Goal: Task Accomplishment & Management: Complete application form

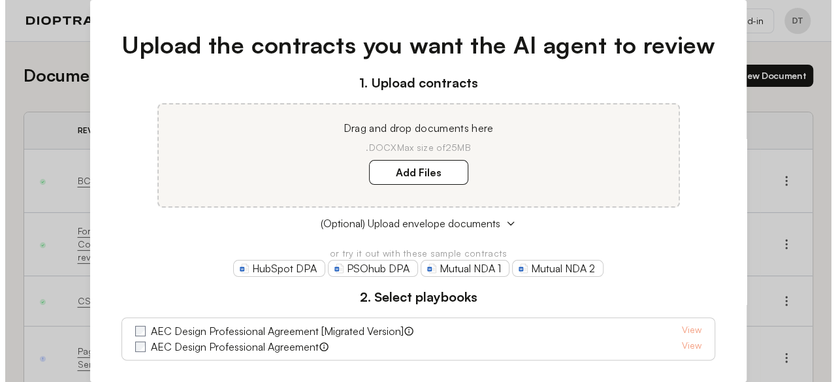
scroll to position [65, 0]
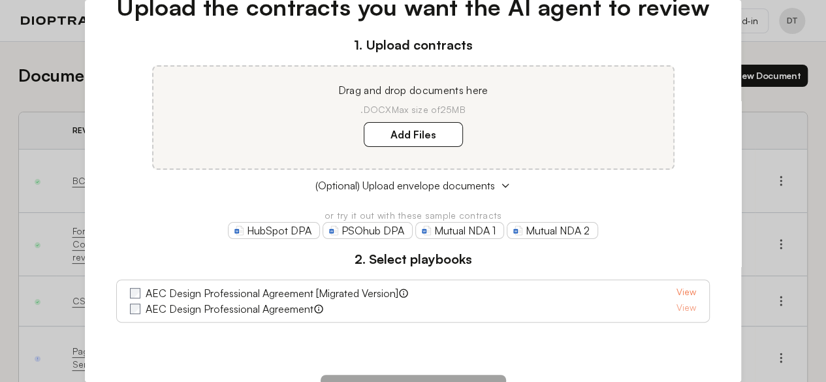
click at [682, 292] on link "View" at bounding box center [686, 293] width 20 height 16
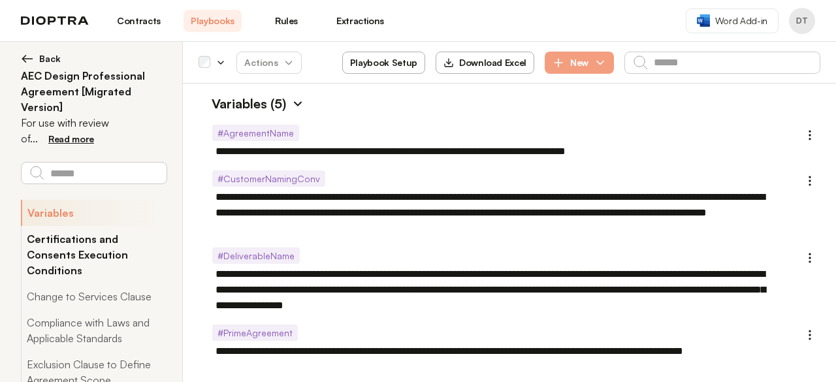
click at [89, 232] on button "Certifications and Consents Execution Conditions" at bounding box center [94, 254] width 146 height 57
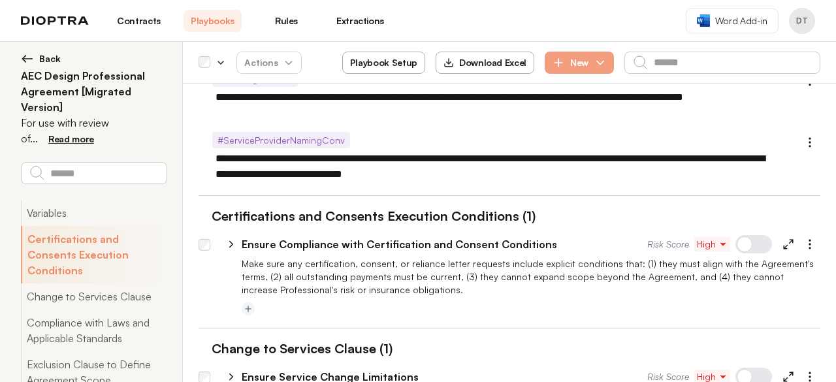
scroll to position [258, 0]
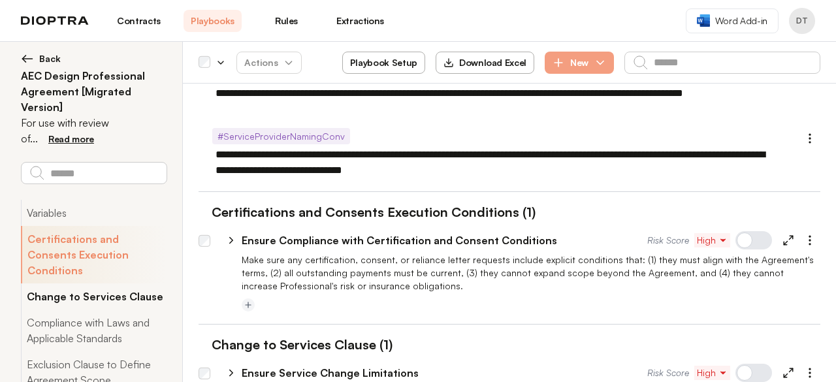
click at [98, 283] on button "Change to Services Clause" at bounding box center [94, 296] width 146 height 26
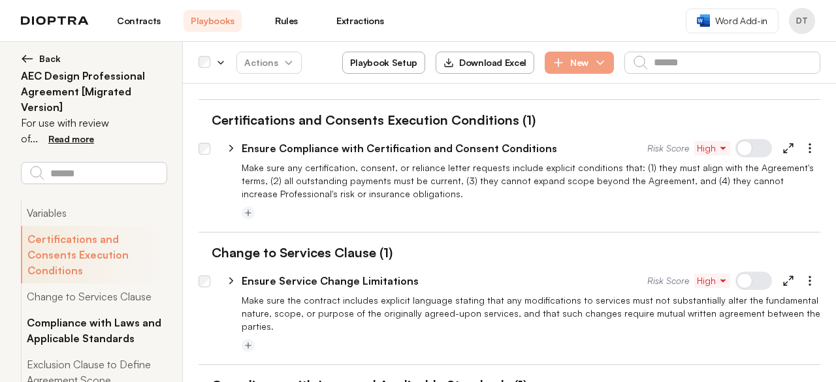
scroll to position [390, 0]
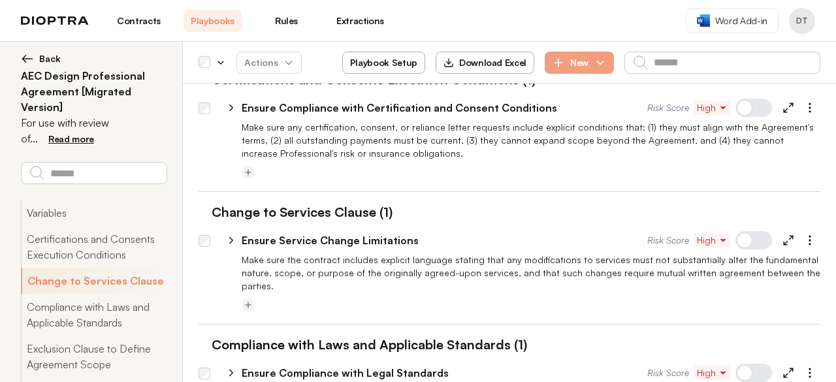
click at [740, 240] on div at bounding box center [753, 240] width 37 height 18
click at [109, 304] on button "Compliance with Laws and Applicable Standards" at bounding box center [94, 315] width 146 height 42
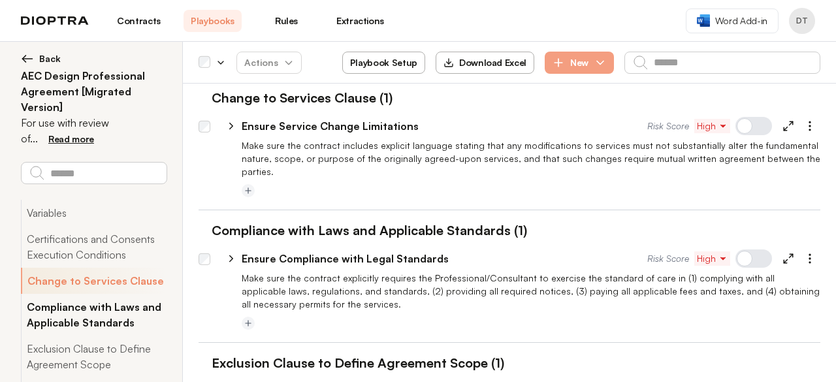
scroll to position [509, 0]
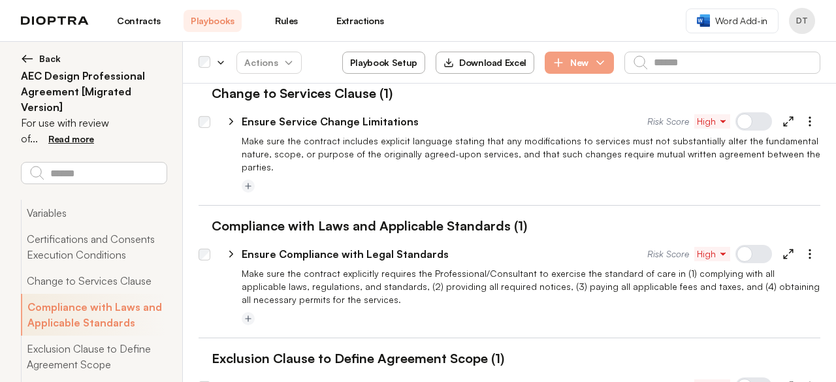
click at [744, 245] on div at bounding box center [753, 254] width 37 height 18
click at [115, 336] on button "Exclusion Clause to Define Agreement Scope" at bounding box center [94, 357] width 146 height 42
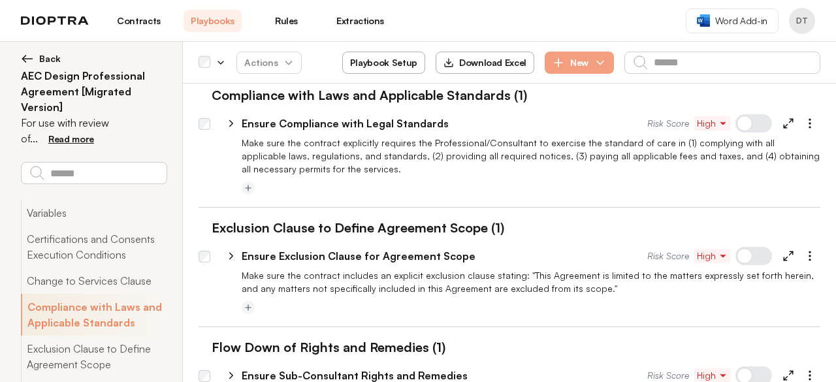
scroll to position [642, 0]
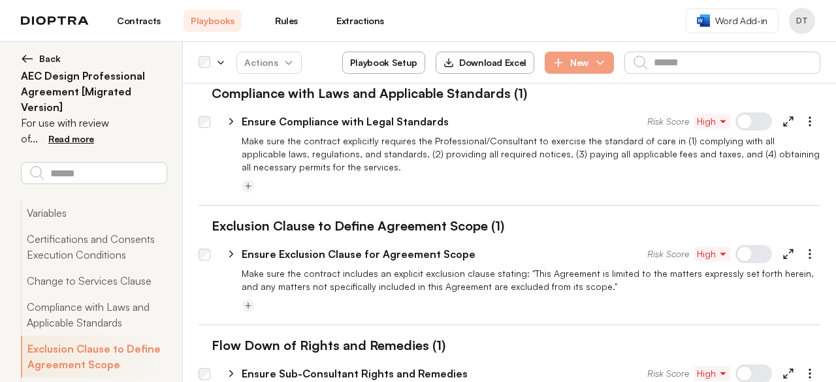
click at [743, 245] on div at bounding box center [753, 254] width 37 height 18
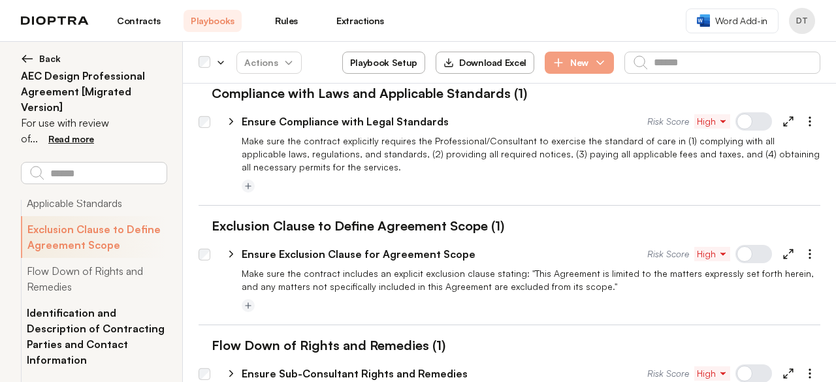
scroll to position [131, 0]
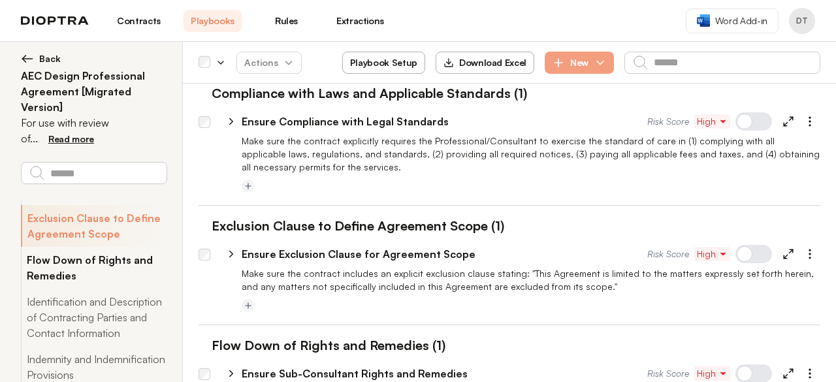
click at [104, 253] on button "Flow Down of Rights and Remedies" at bounding box center [94, 268] width 146 height 42
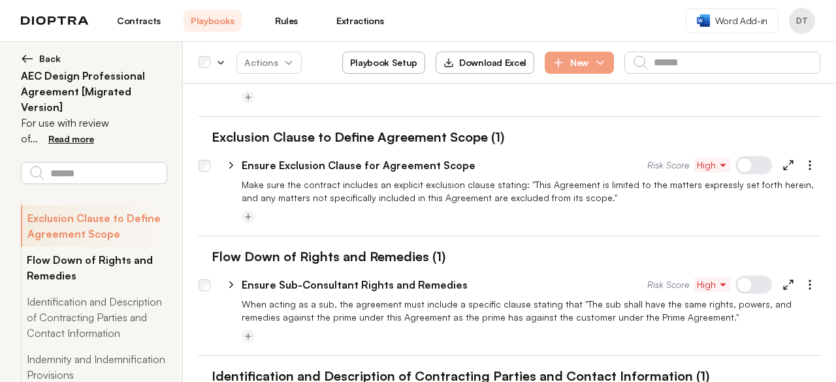
scroll to position [761, 0]
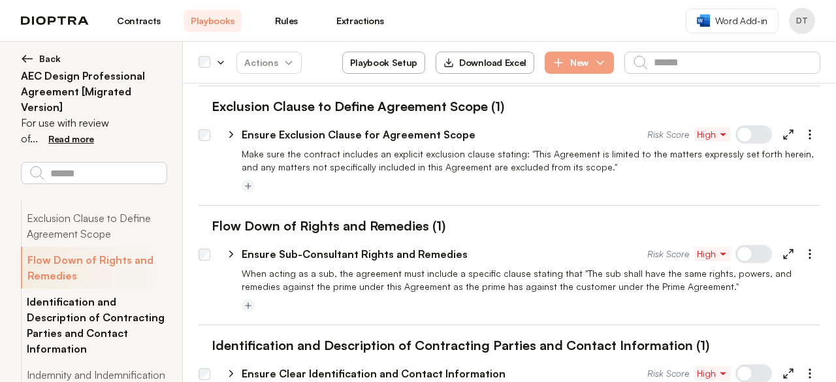
click at [99, 291] on button "Identification and Description of Contracting Parties and Contact Information" at bounding box center [94, 325] width 146 height 73
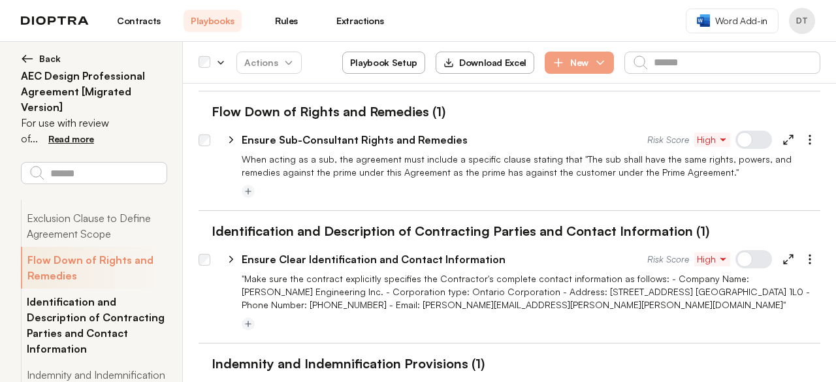
scroll to position [880, 0]
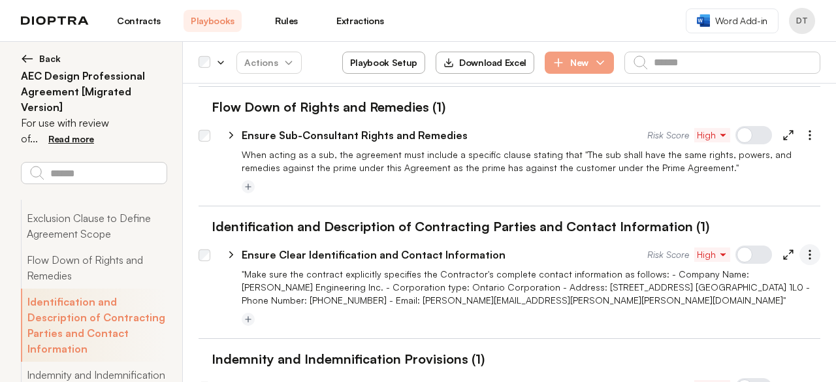
click at [806, 244] on button "button" at bounding box center [809, 254] width 21 height 21
click at [383, 274] on p ""Make sure the contract explicitly specifies the Contractor's complete contact …" at bounding box center [531, 287] width 578 height 39
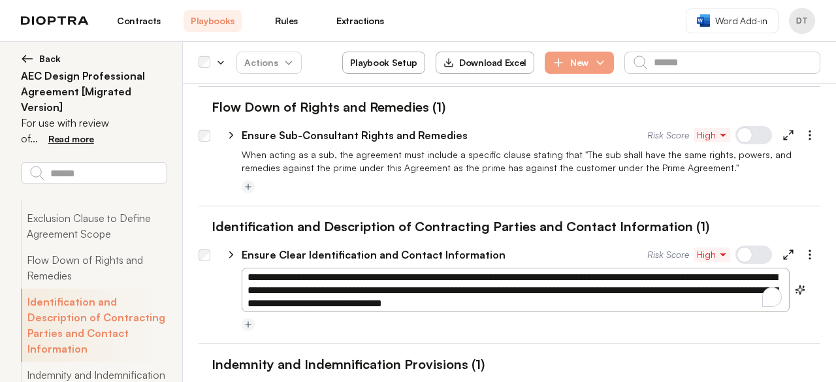
type textarea "*"
click at [479, 291] on textarea "**********" at bounding box center [516, 290] width 548 height 44
drag, startPoint x: 551, startPoint y: 291, endPoint x: 565, endPoint y: 291, distance: 13.7
click at [565, 291] on textarea "**********" at bounding box center [516, 290] width 548 height 44
type textarea "**********"
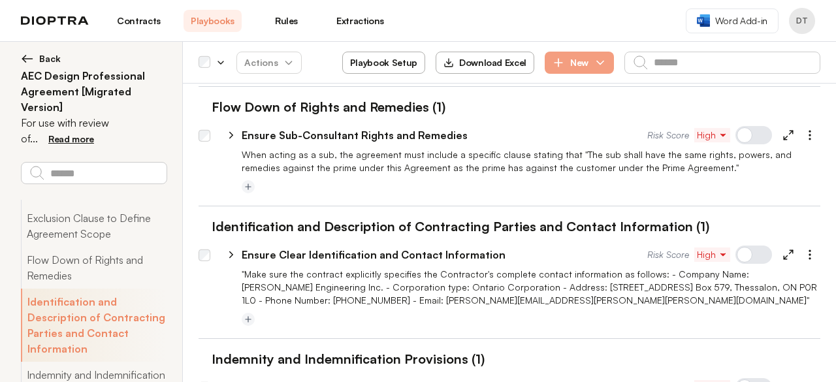
click at [532, 313] on div at bounding box center [531, 320] width 578 height 16
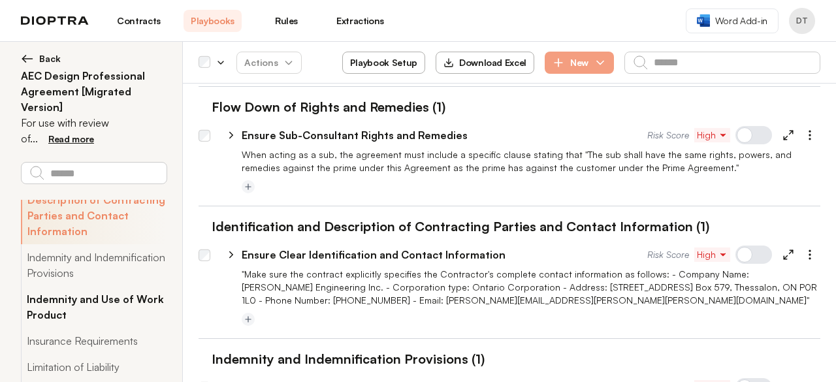
scroll to position [261, 0]
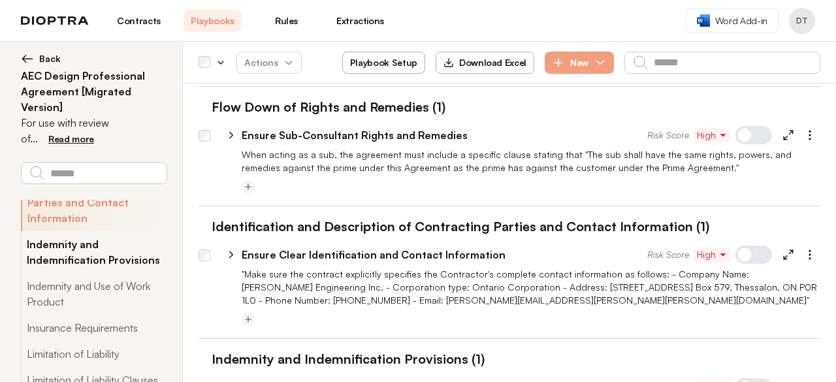
click at [101, 242] on button "Indemnity and Indemnification Provisions" at bounding box center [94, 252] width 146 height 42
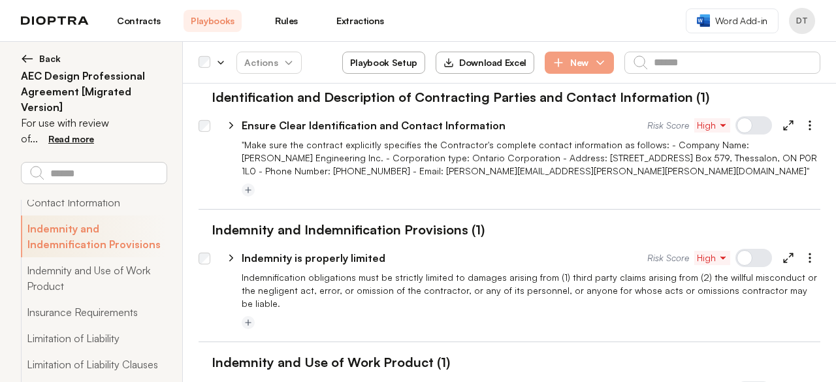
scroll to position [1013, 0]
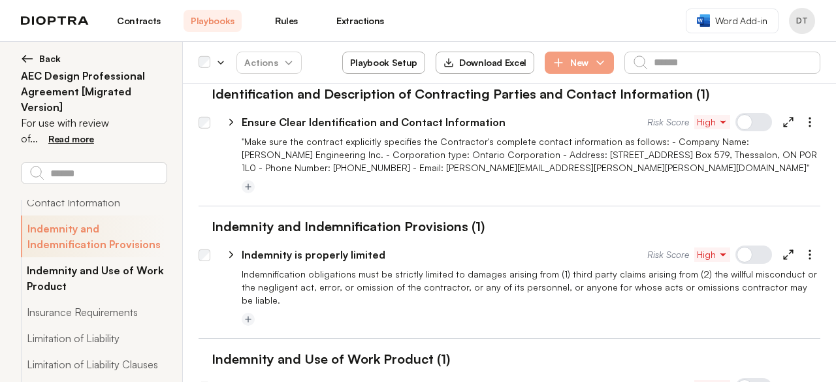
click at [112, 272] on button "Indemnity and Use of Work Product" at bounding box center [94, 278] width 146 height 42
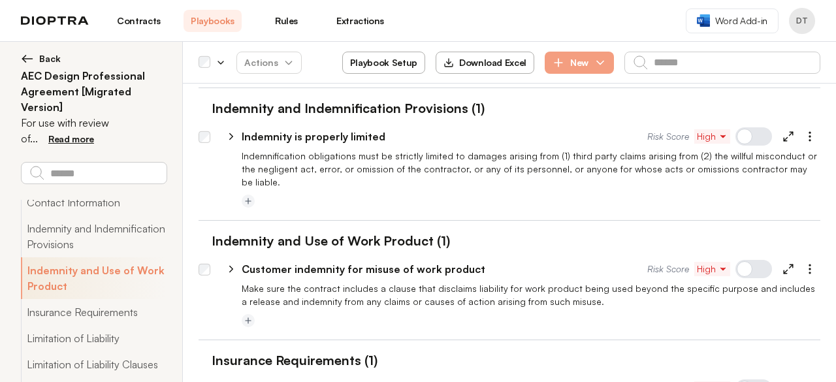
scroll to position [1132, 0]
click at [444, 281] on p "Make sure the contract includes a clause that disclaims liability for work prod…" at bounding box center [531, 294] width 578 height 26
click at [469, 328] on div at bounding box center [509, 333] width 622 height 10
click at [249, 315] on icon "Add tag" at bounding box center [248, 319] width 9 height 9
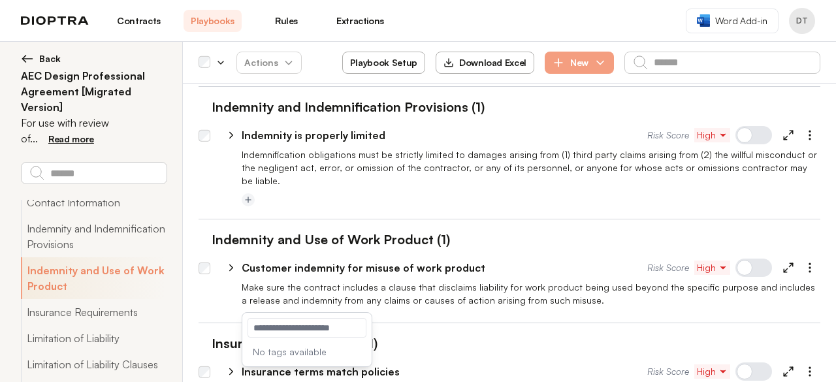
click at [400, 281] on p "Make sure the contract includes a clause that disclaims liability for work prod…" at bounding box center [531, 294] width 578 height 26
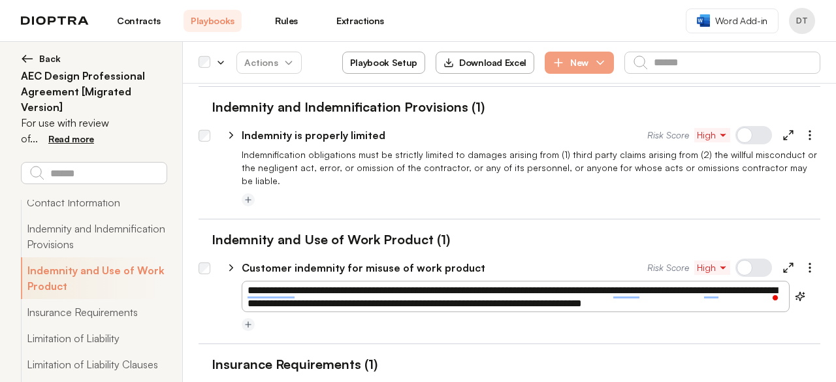
click at [420, 317] on div at bounding box center [531, 325] width 578 height 16
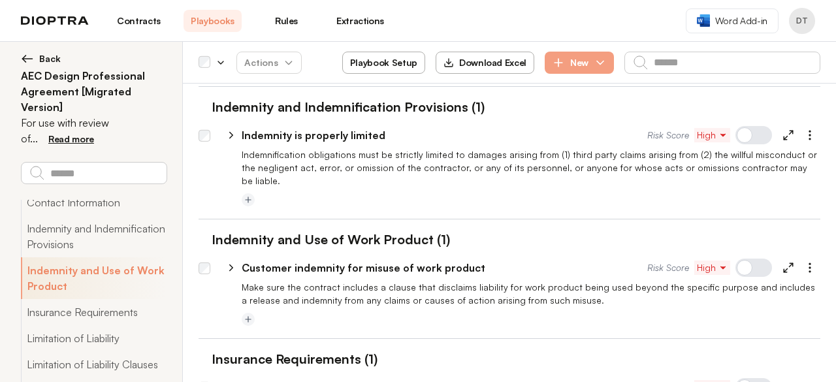
click at [782, 262] on icon at bounding box center [788, 268] width 12 height 12
type textarea "*"
select select "******"
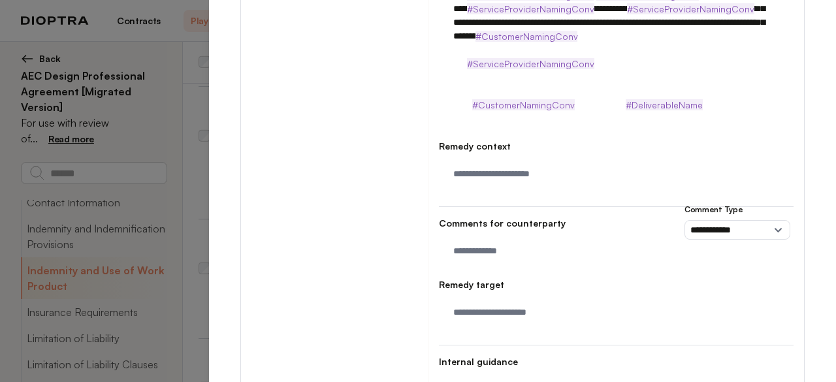
scroll to position [414, 0]
click at [489, 238] on textarea "To enrich screen reader interactions, please activate Accessibility in Grammarl…" at bounding box center [616, 254] width 339 height 33
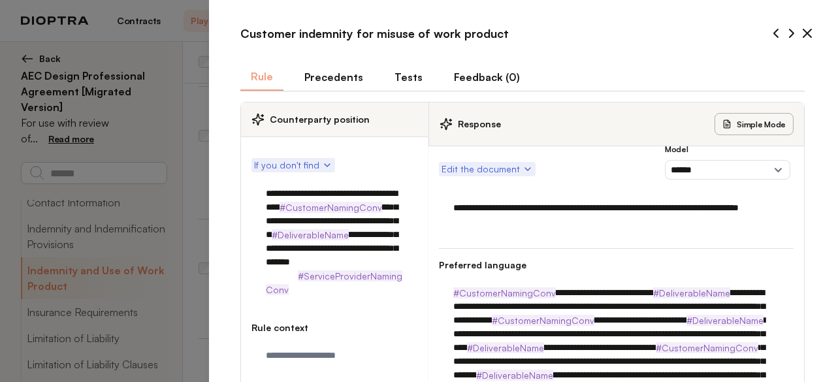
scroll to position [0, 0]
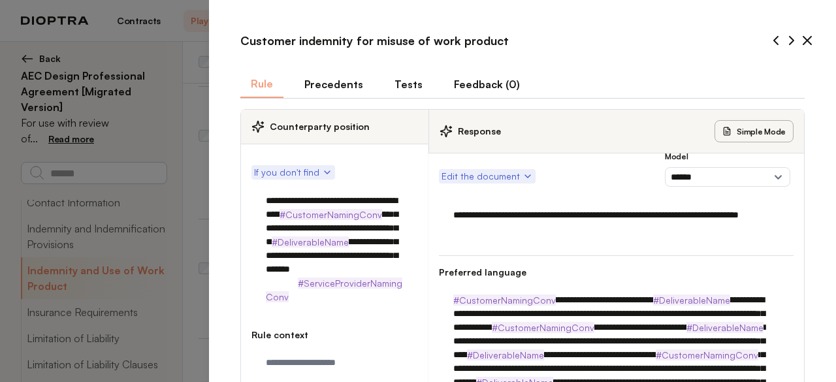
click at [802, 44] on icon at bounding box center [807, 41] width 16 height 16
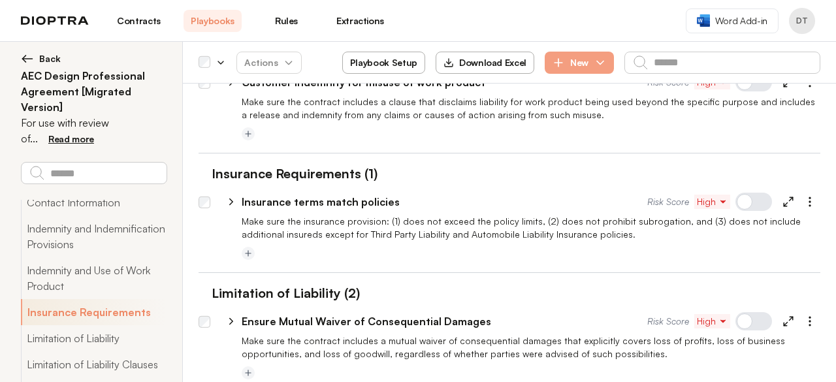
scroll to position [1328, 0]
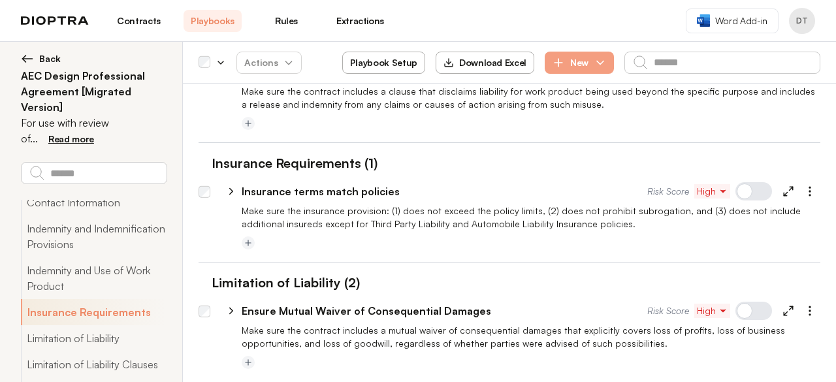
click at [782, 185] on icon at bounding box center [788, 191] width 12 height 12
type textarea "*"
select select "******"
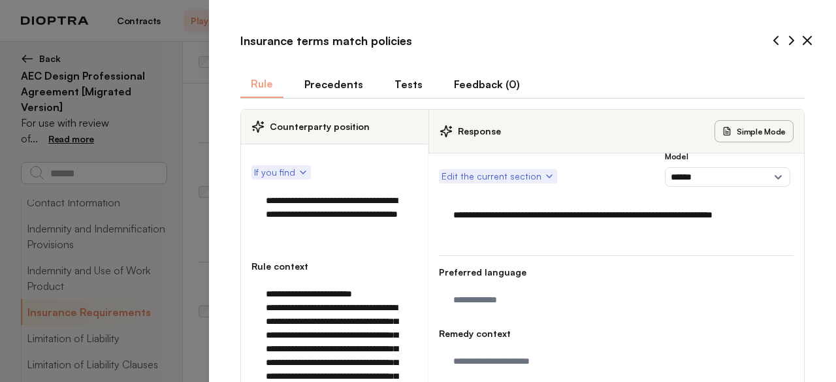
type textarea "*"
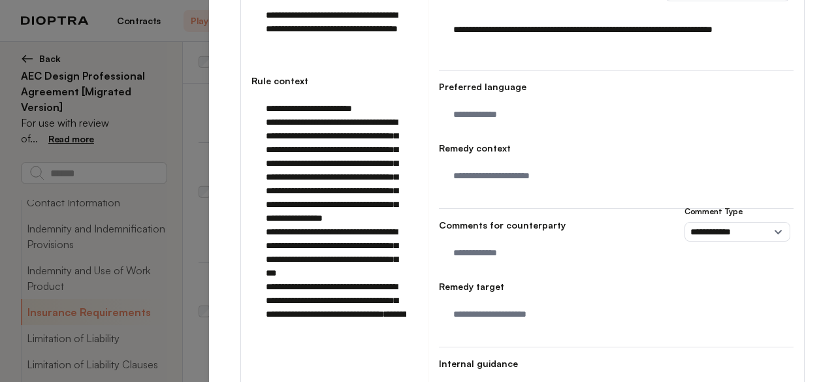
scroll to position [196, 0]
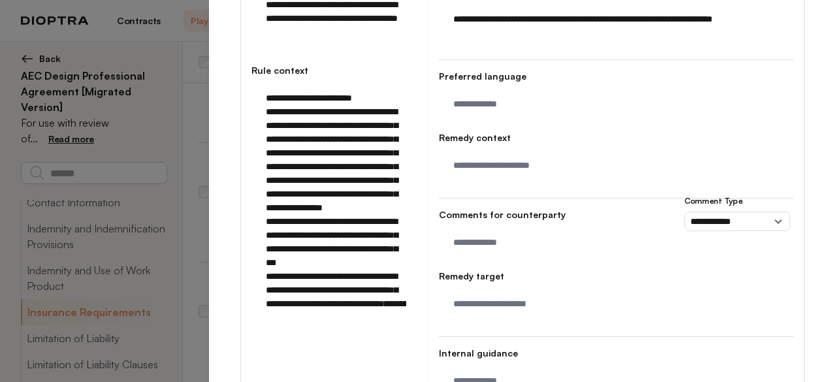
click at [385, 279] on textarea "**********" at bounding box center [333, 228] width 148 height 287
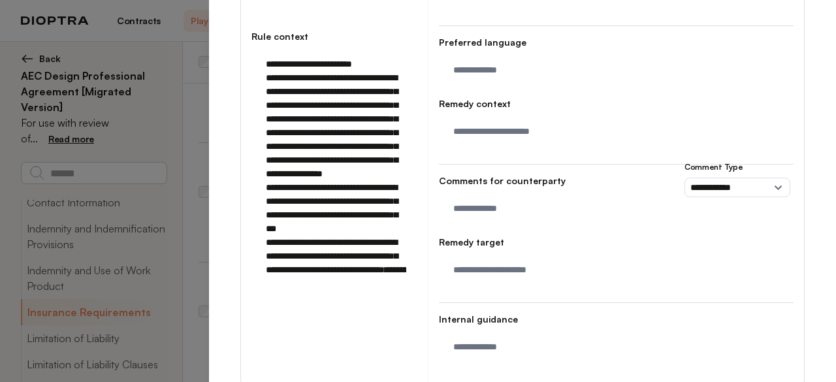
scroll to position [240, 0]
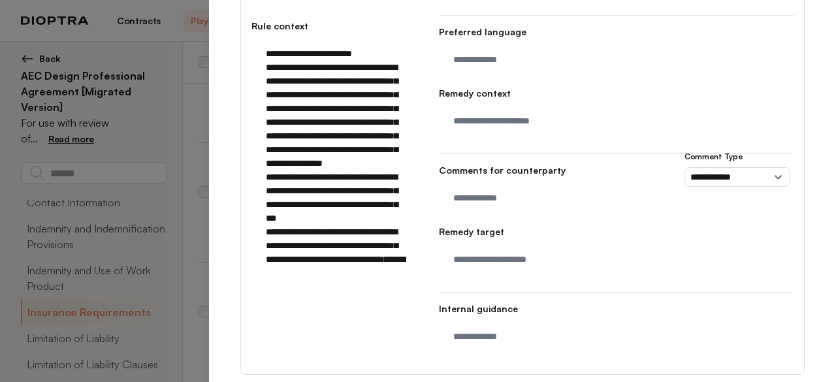
click at [307, 317] on textarea "**********" at bounding box center [333, 183] width 148 height 287
drag, startPoint x: 301, startPoint y: 82, endPoint x: 302, endPoint y: 94, distance: 12.4
click at [302, 94] on textarea "**********" at bounding box center [333, 183] width 148 height 287
click at [307, 315] on textarea "**********" at bounding box center [333, 183] width 148 height 287
paste textarea "**********"
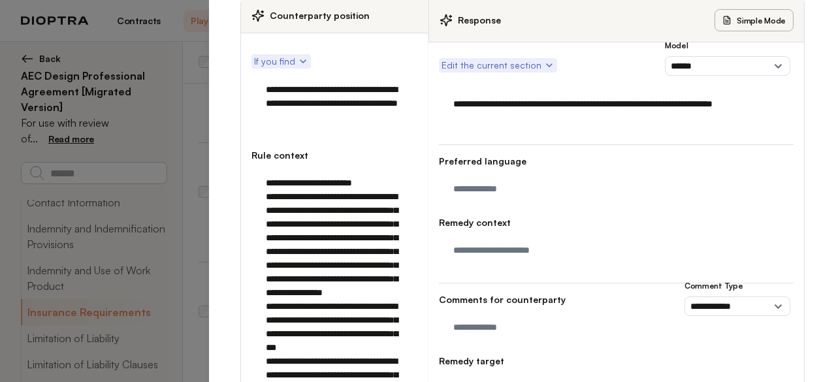
scroll to position [110, 0]
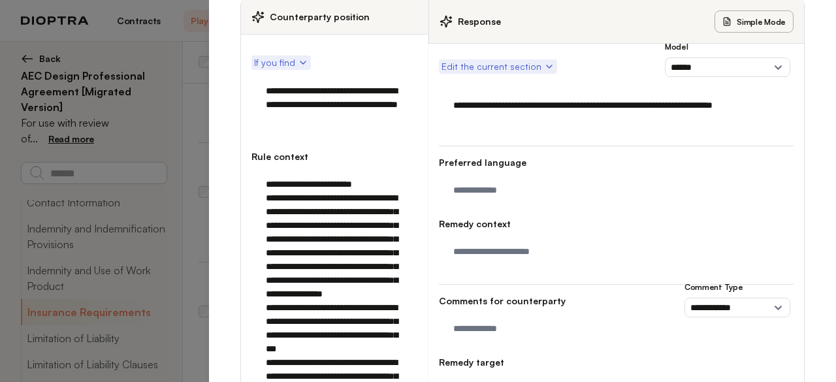
click at [383, 336] on textarea "**********" at bounding box center [333, 321] width 148 height 300
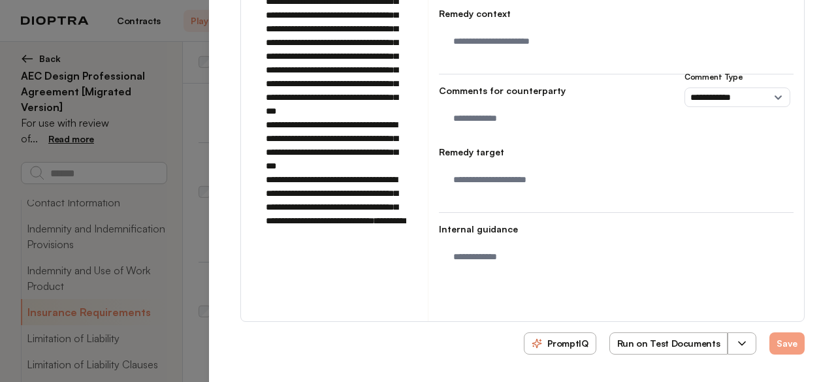
scroll to position [332, 0]
type textarea "**********"
click at [788, 343] on button "Save" at bounding box center [786, 343] width 35 height 22
click at [772, 347] on button "Save" at bounding box center [786, 343] width 35 height 22
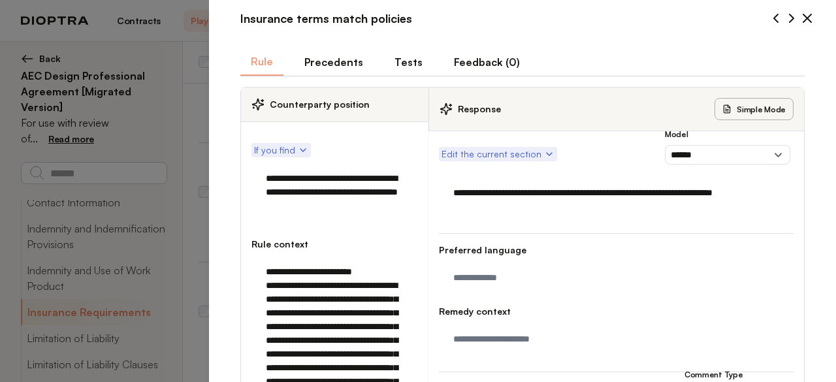
scroll to position [0, 0]
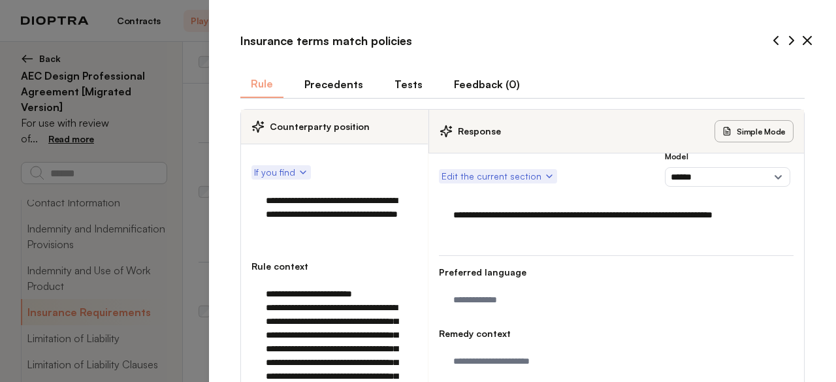
click at [803, 41] on icon at bounding box center [807, 41] width 8 height 8
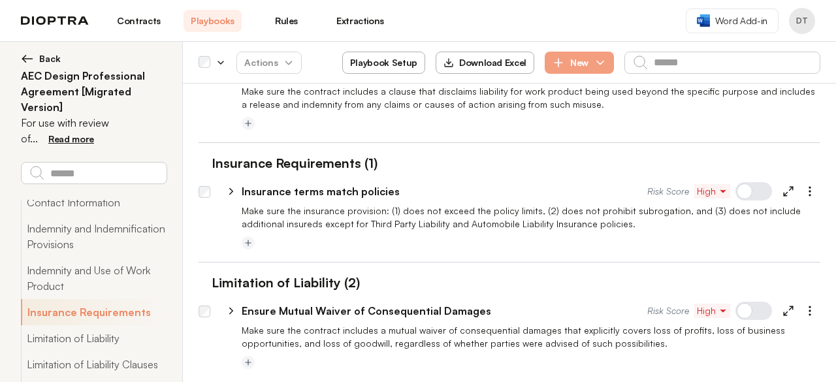
click at [783, 185] on icon at bounding box center [788, 191] width 12 height 12
type textarea "*"
select select "******"
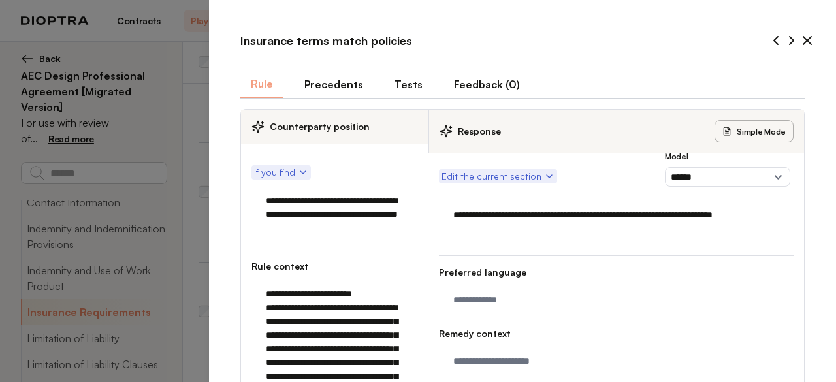
click at [799, 41] on icon at bounding box center [807, 41] width 16 height 16
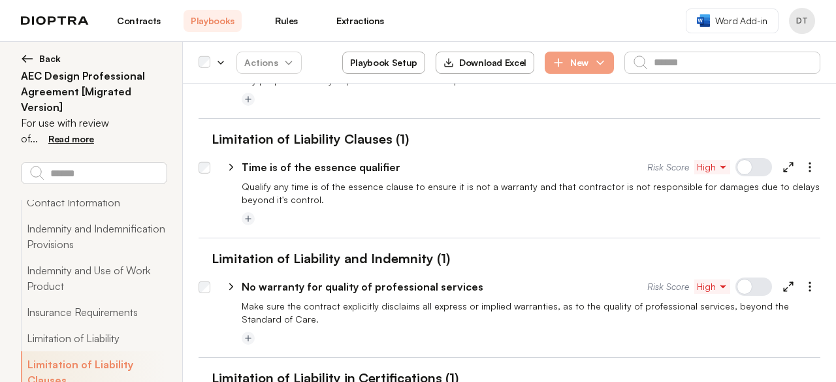
scroll to position [1720, 0]
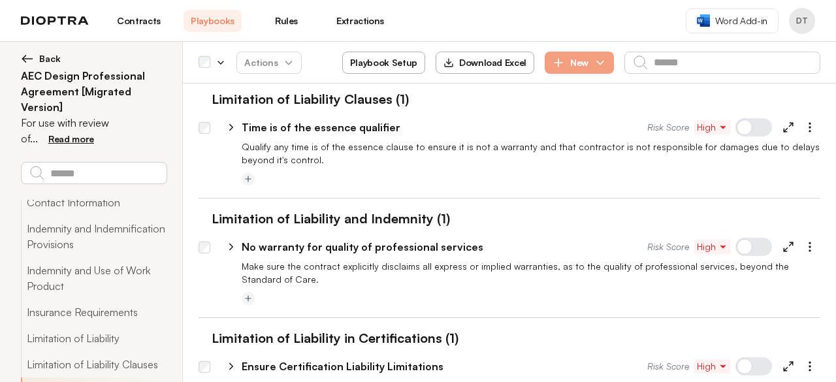
click at [744, 238] on div at bounding box center [753, 247] width 37 height 18
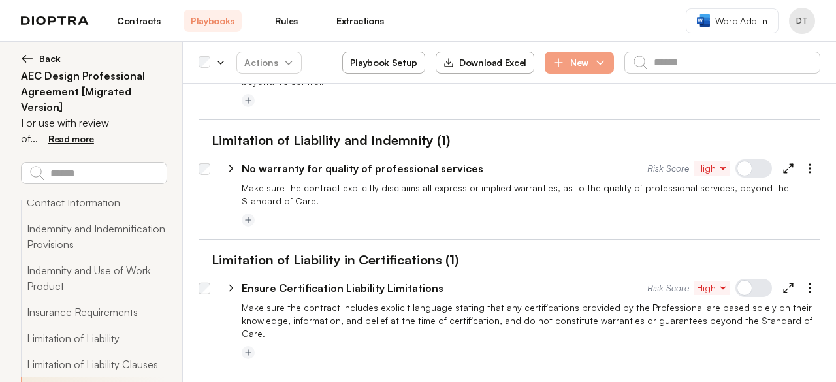
scroll to position [1807, 0]
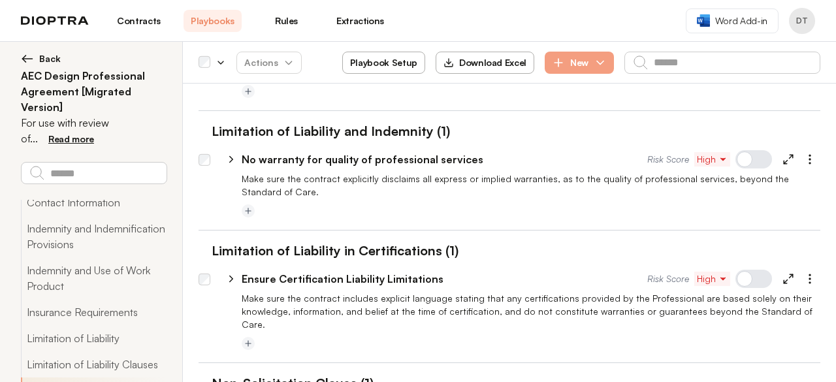
click at [345, 292] on p "Make sure the contract includes explicit language stating that any certificatio…" at bounding box center [531, 311] width 578 height 39
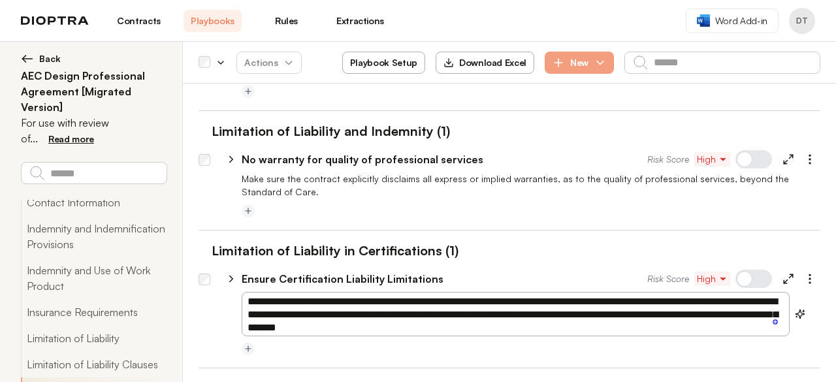
drag, startPoint x: 247, startPoint y: 274, endPoint x: 477, endPoint y: 296, distance: 230.9
click at [477, 296] on textarea "**********" at bounding box center [516, 314] width 548 height 44
click at [678, 323] on div "**********" at bounding box center [509, 310] width 622 height 138
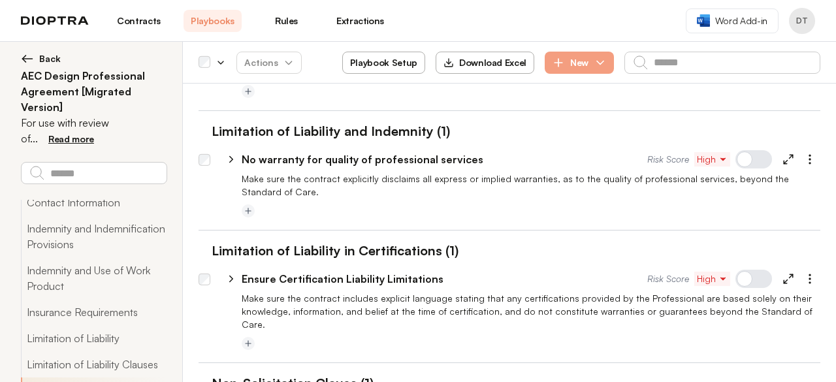
click at [782, 273] on icon at bounding box center [788, 279] width 12 height 12
type textarea "*"
select select "******"
select select "*******"
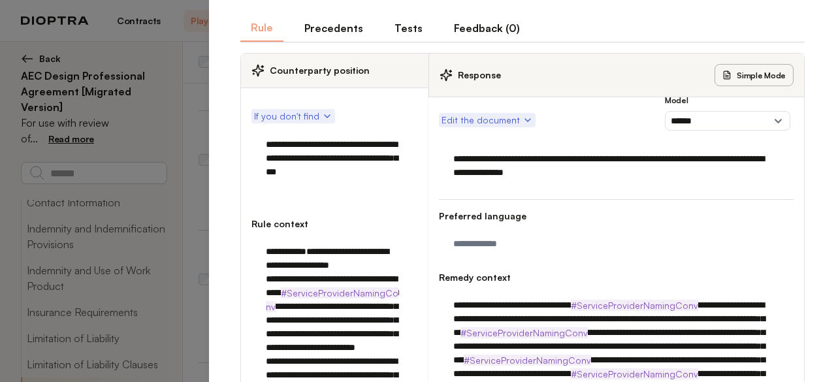
scroll to position [0, 0]
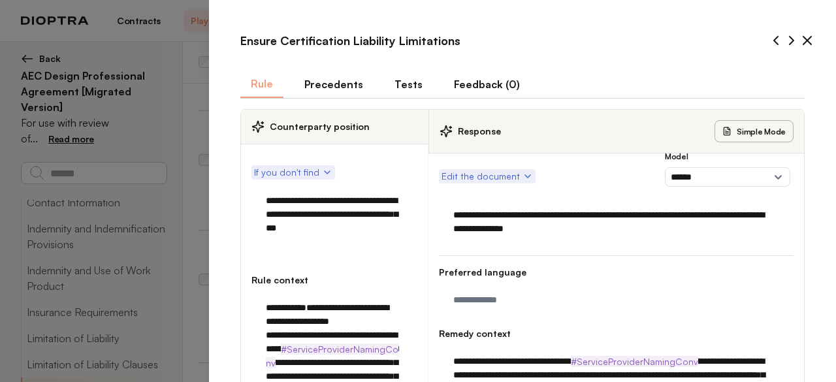
click at [799, 40] on icon at bounding box center [807, 41] width 16 height 16
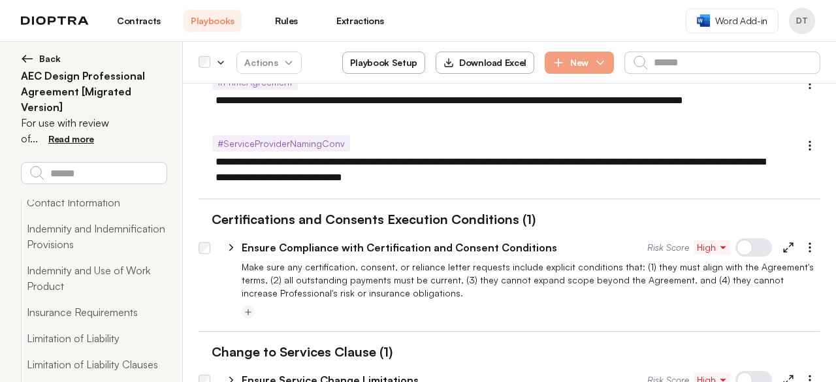
scroll to position [256, 0]
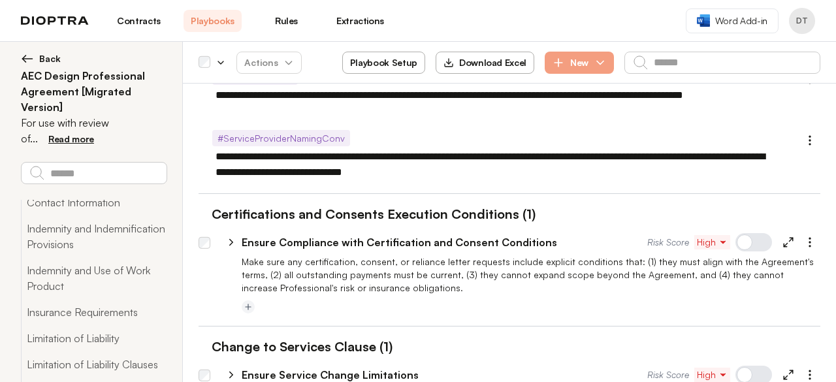
click at [789, 241] on line at bounding box center [790, 239] width 3 height 3
type textarea "*"
select select "******"
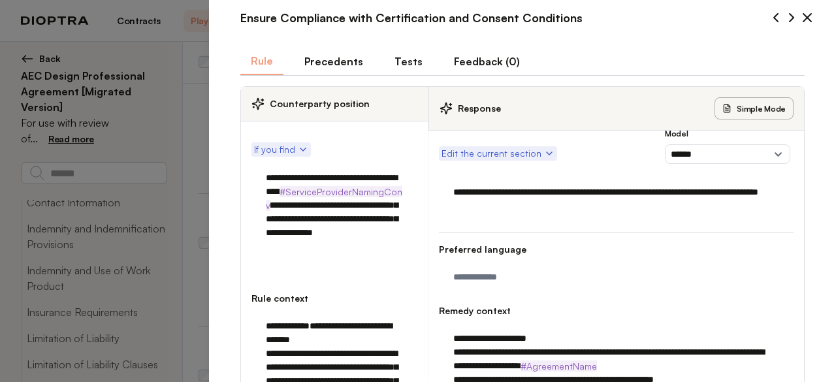
scroll to position [9, 0]
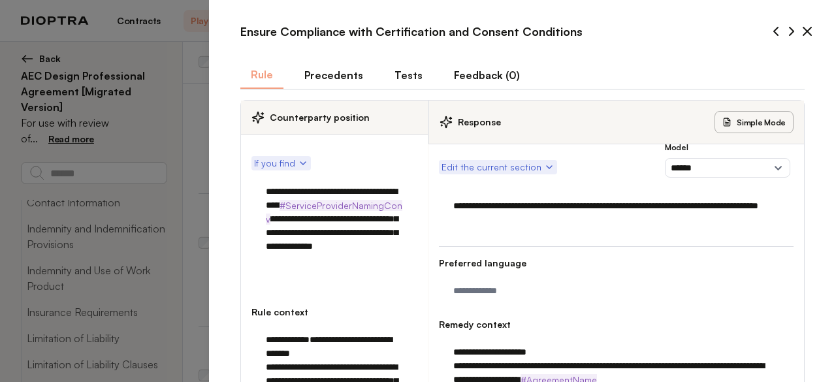
click at [803, 28] on icon at bounding box center [807, 31] width 8 height 8
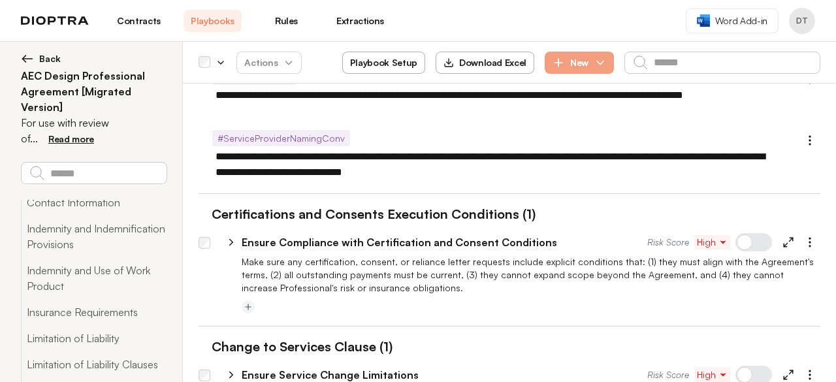
click at [748, 242] on div at bounding box center [753, 242] width 37 height 18
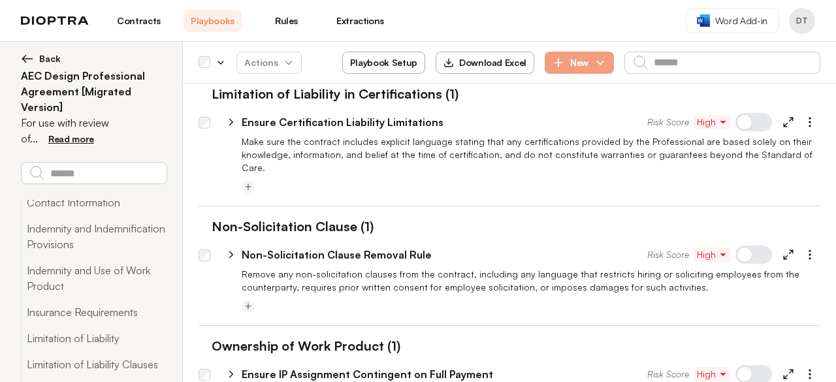
scroll to position [1997, 0]
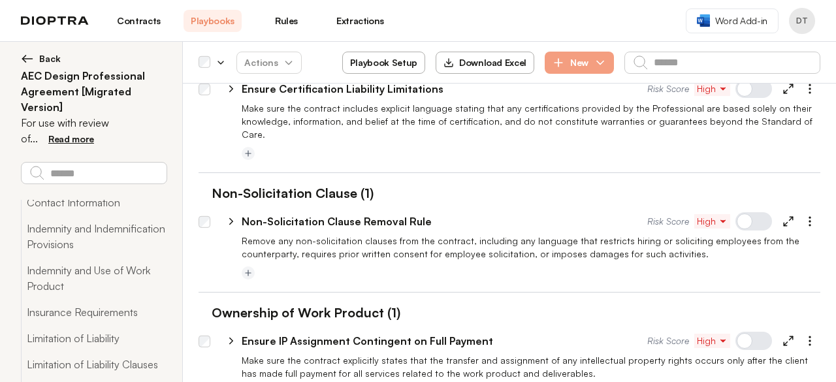
click at [747, 212] on div at bounding box center [753, 221] width 37 height 18
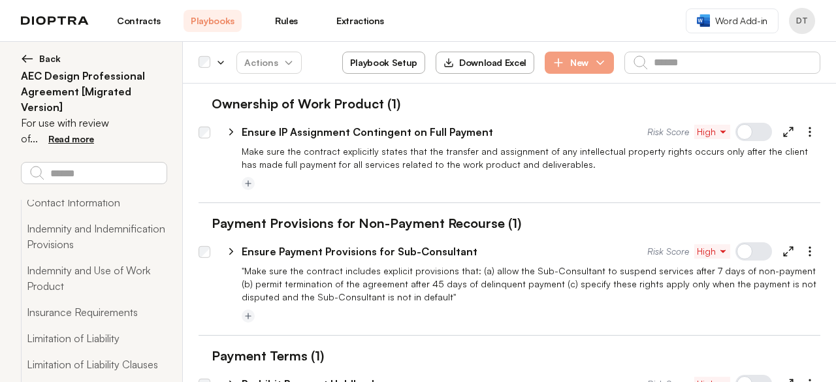
scroll to position [2258, 0]
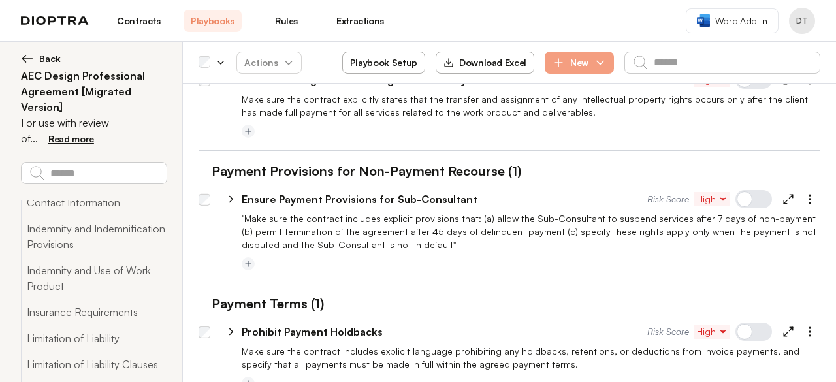
click at [739, 190] on div at bounding box center [753, 199] width 37 height 18
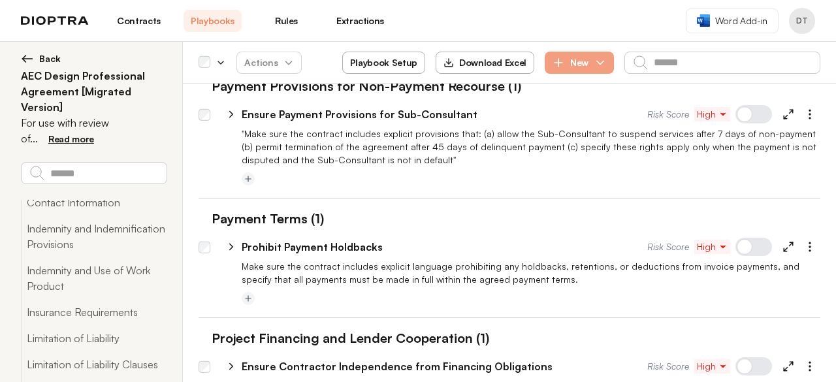
scroll to position [2389, 0]
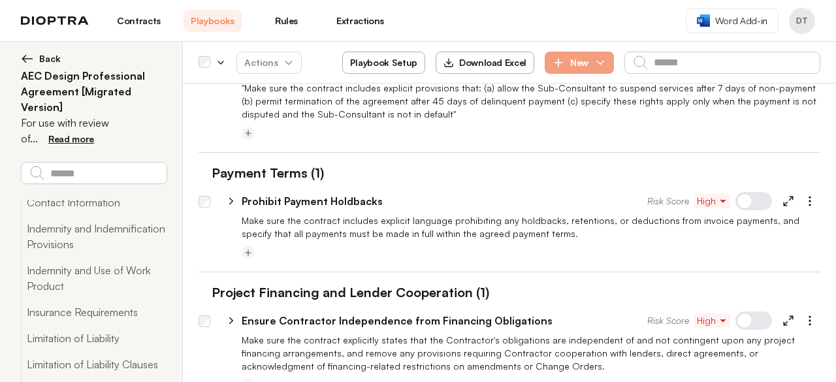
click at [744, 192] on div at bounding box center [753, 201] width 37 height 18
click at [738, 311] on div at bounding box center [753, 320] width 37 height 18
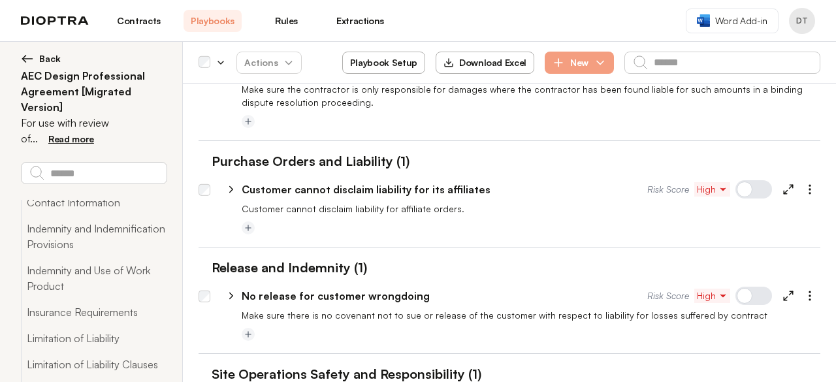
scroll to position [2781, 0]
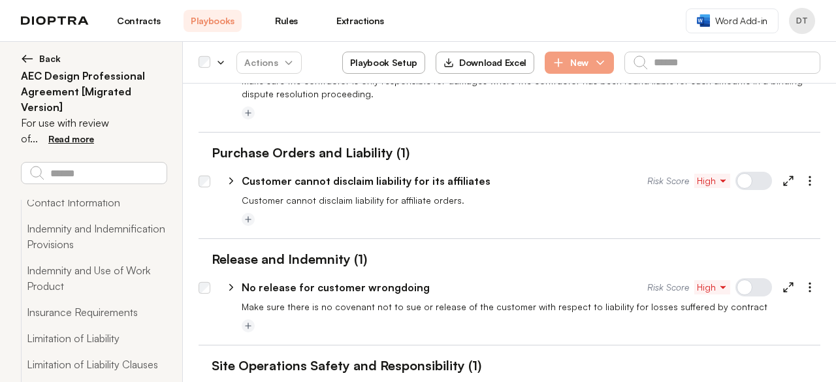
click at [782, 281] on icon at bounding box center [788, 287] width 12 height 12
type textarea "*"
select select "******"
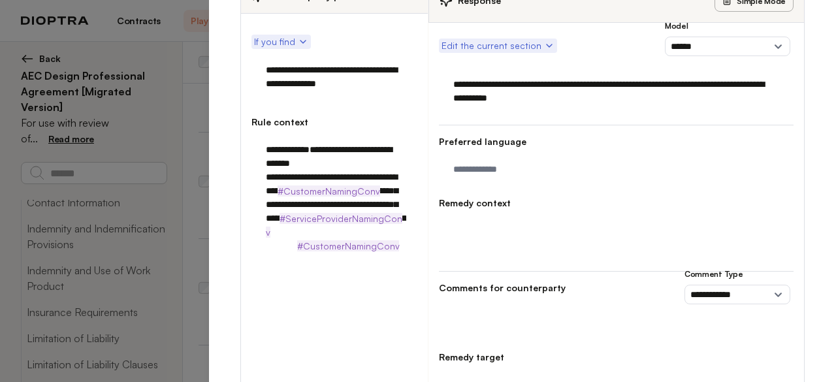
scroll to position [0, 0]
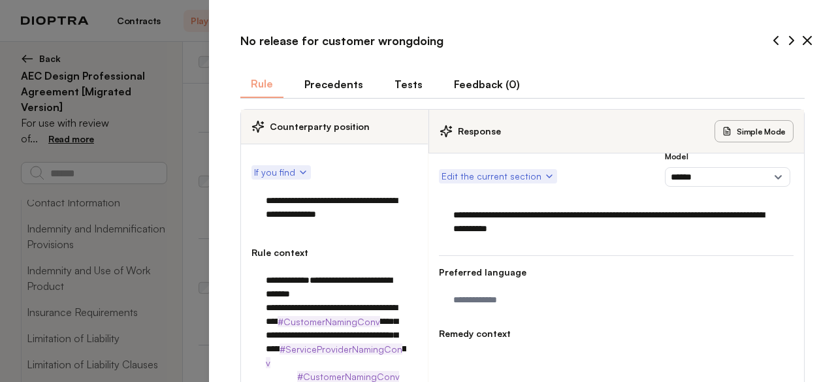
click at [802, 39] on icon at bounding box center [807, 41] width 16 height 16
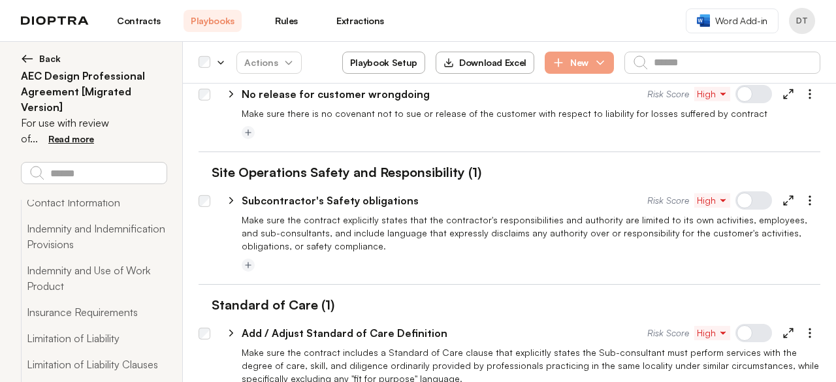
scroll to position [2976, 0]
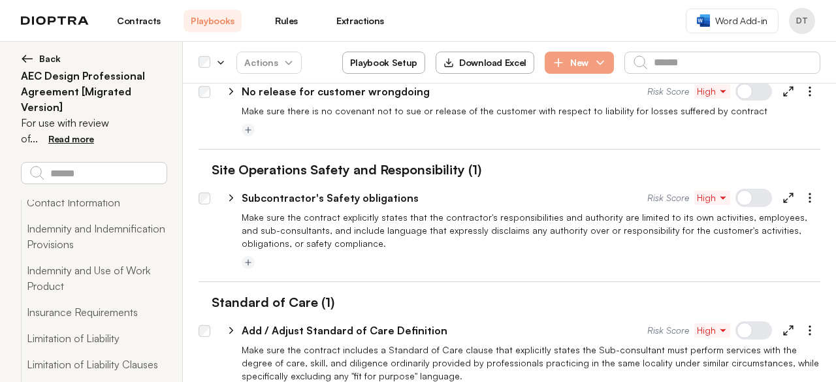
click at [742, 189] on div at bounding box center [753, 198] width 37 height 18
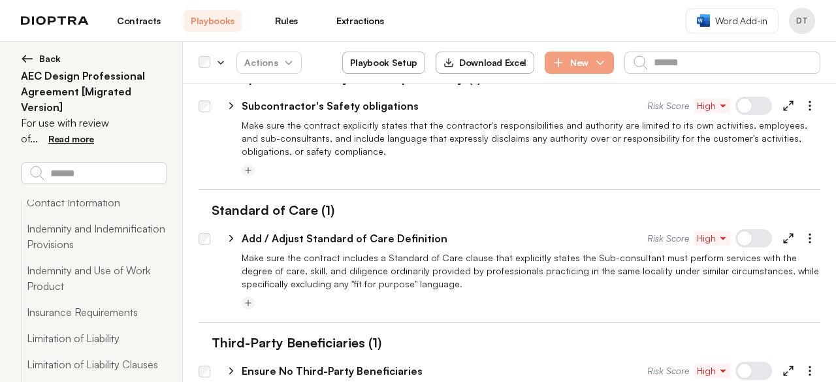
scroll to position [3107, 0]
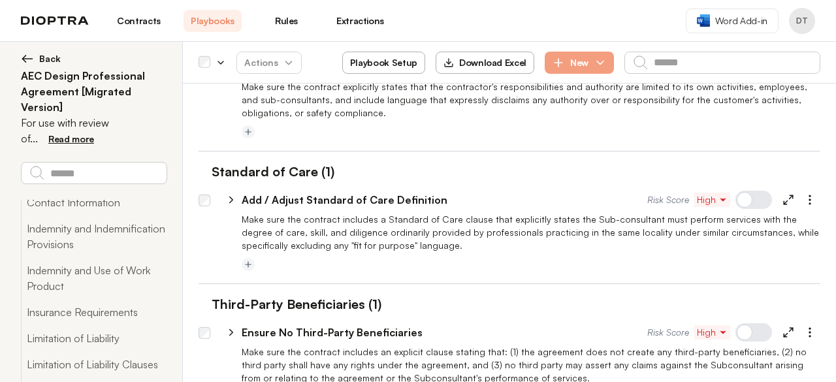
click at [749, 323] on div at bounding box center [753, 332] width 37 height 18
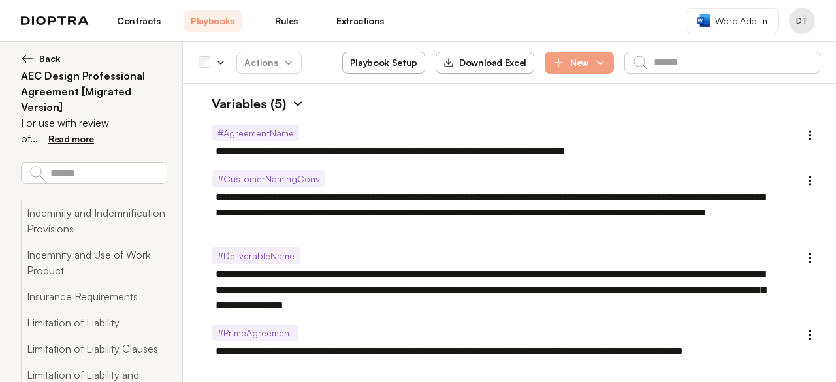
scroll to position [261, 0]
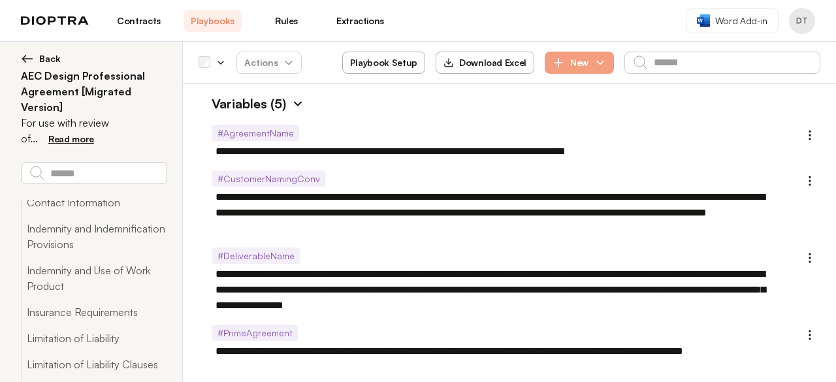
click at [42, 58] on span "Back" at bounding box center [50, 58] width 22 height 13
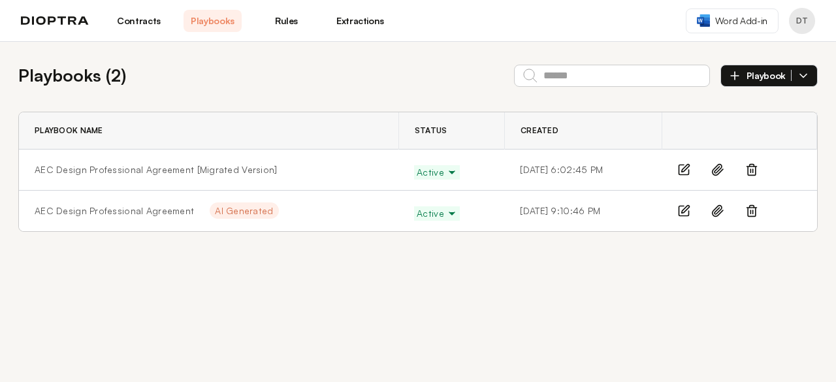
click at [685, 173] on icon at bounding box center [683, 169] width 13 height 13
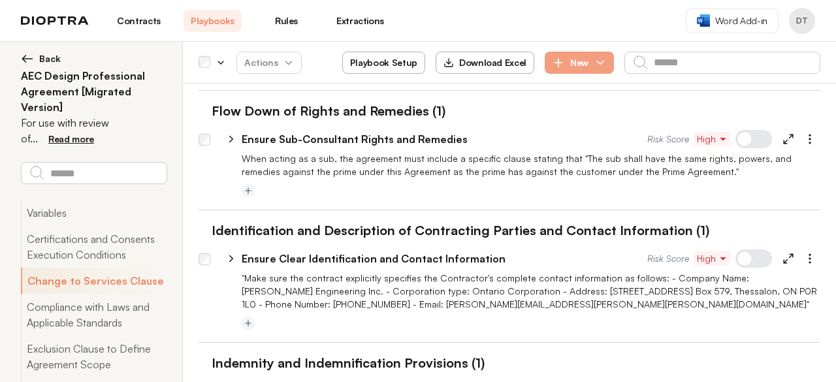
scroll to position [140, 0]
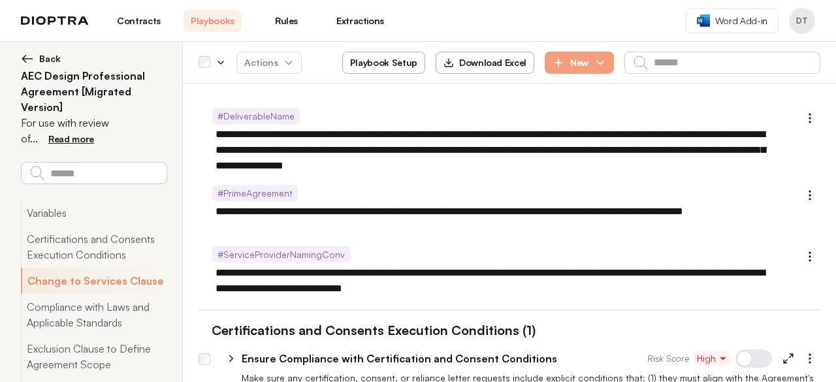
type textarea "*"
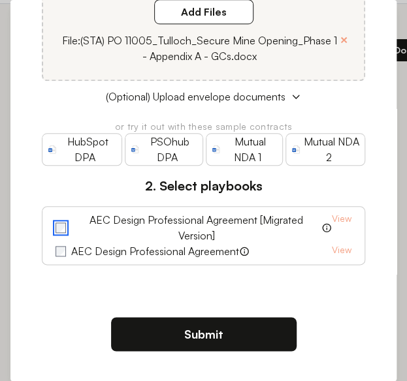
scroll to position [65, 0]
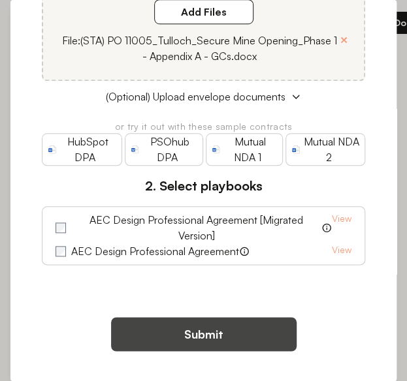
click at [191, 336] on button "Submit" at bounding box center [203, 334] width 185 height 34
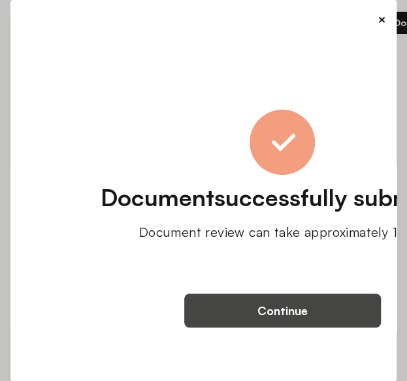
click at [300, 309] on button "Continue" at bounding box center [282, 311] width 197 height 34
